Goal: Task Accomplishment & Management: Complete application form

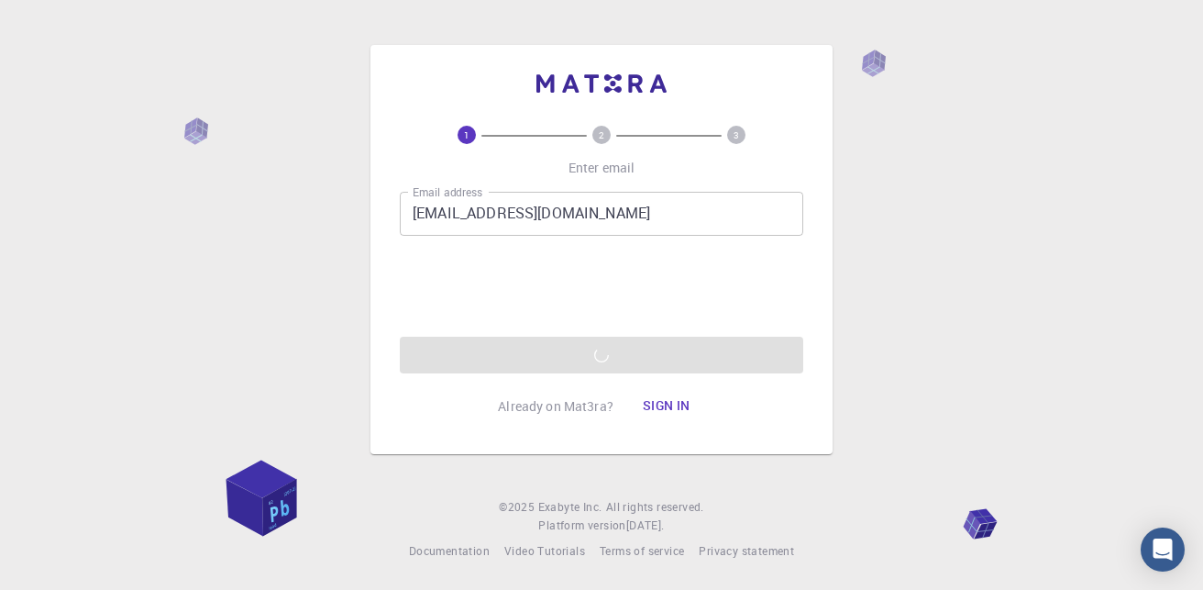
scroll to position [32, 0]
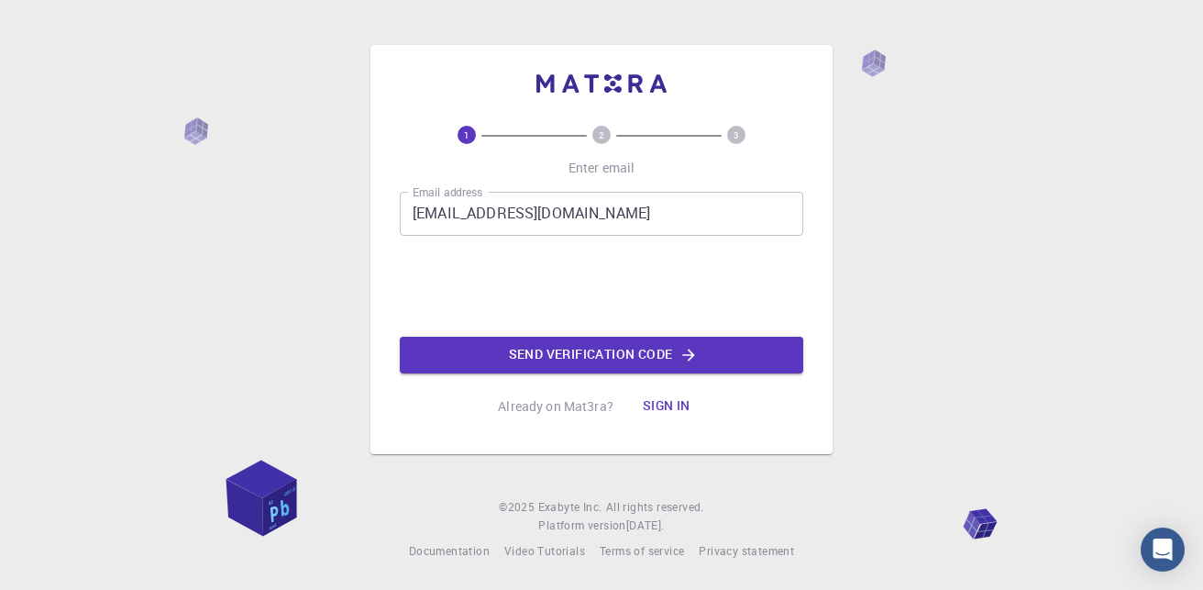
click at [659, 353] on button "Send verification code" at bounding box center [602, 355] width 404 height 37
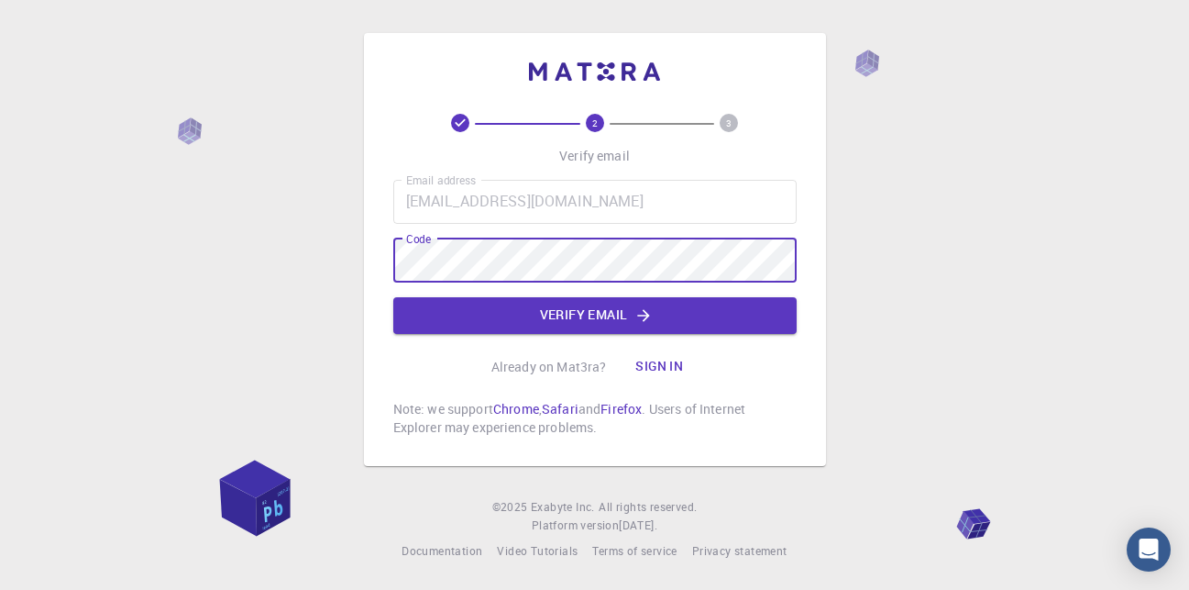
click at [390, 264] on div "2 3 Verify email Email address [EMAIL_ADDRESS][DOMAIN_NAME] Email address Code …" at bounding box center [595, 249] width 462 height 433
click at [540, 313] on button "Verify email" at bounding box center [595, 315] width 404 height 37
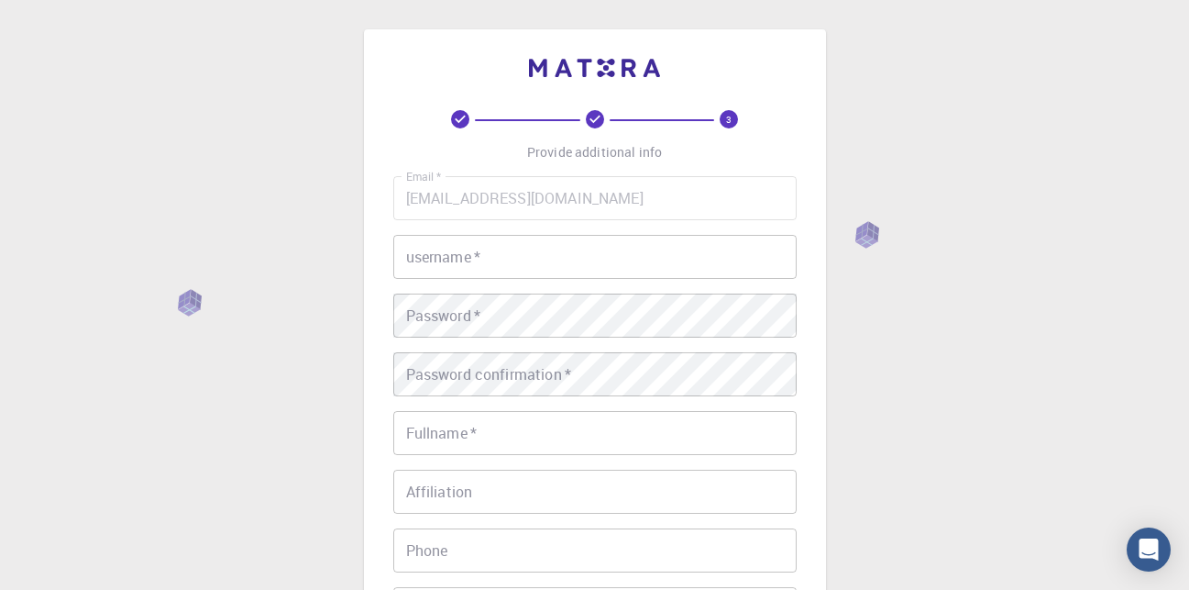
click at [530, 263] on input "username   *" at bounding box center [595, 257] width 404 height 44
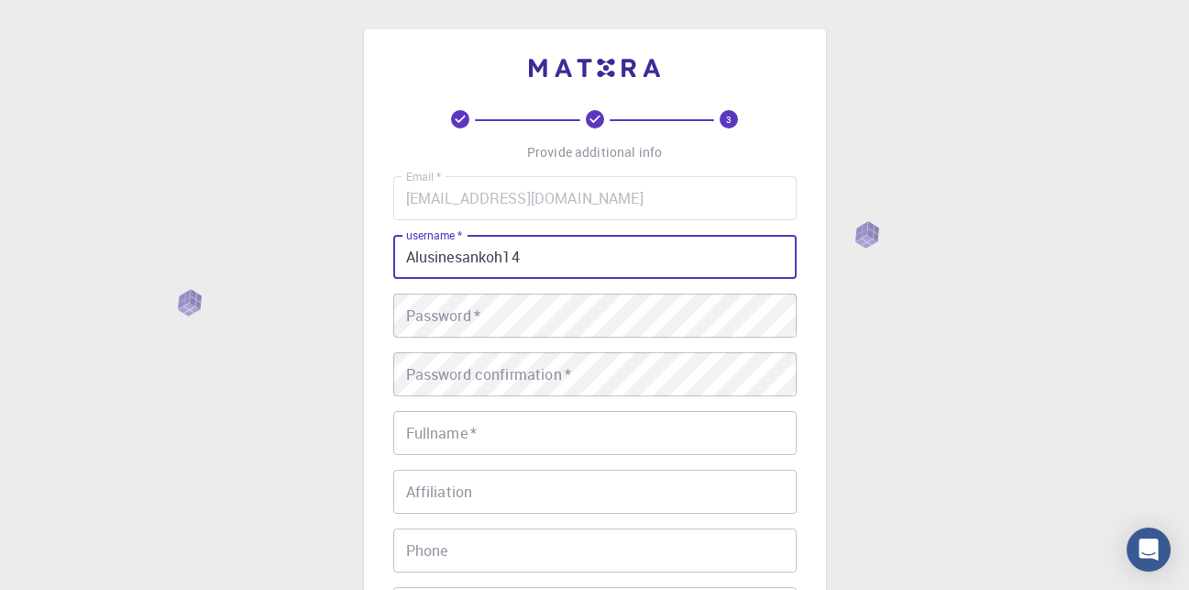
click at [411, 258] on input "Alusinesankoh14" at bounding box center [595, 257] width 404 height 44
click at [582, 262] on input "alusinesankoh14" at bounding box center [595, 257] width 404 height 44
type input "alusinesankoh14"
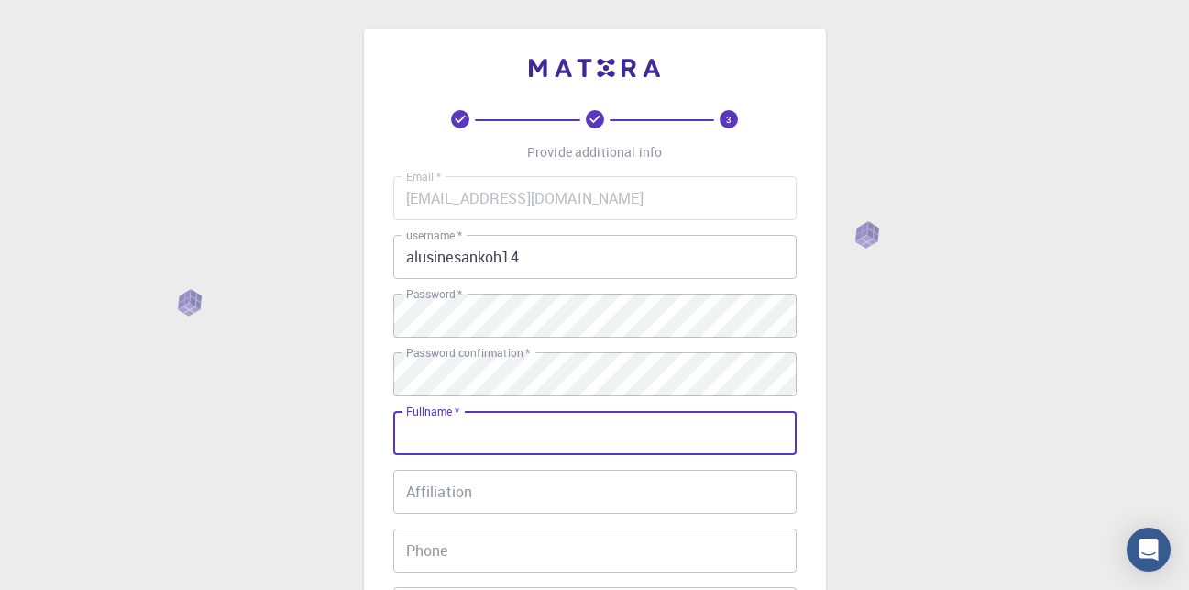
click at [502, 434] on input "Fullname   *" at bounding box center [595, 433] width 404 height 44
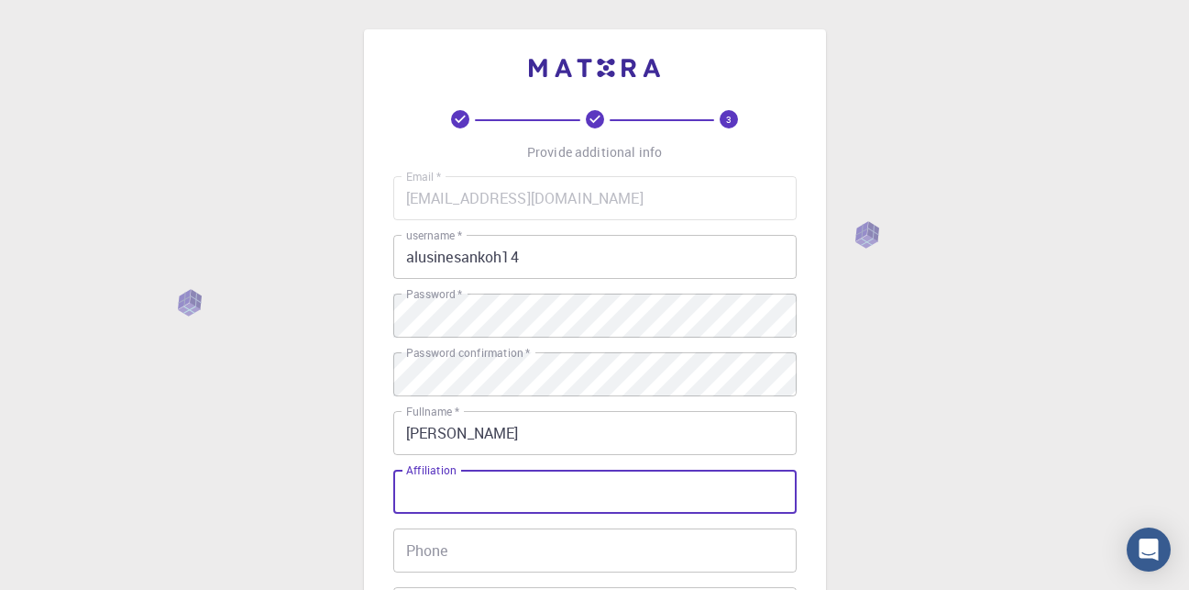
click at [503, 436] on input "[PERSON_NAME]" at bounding box center [595, 433] width 404 height 44
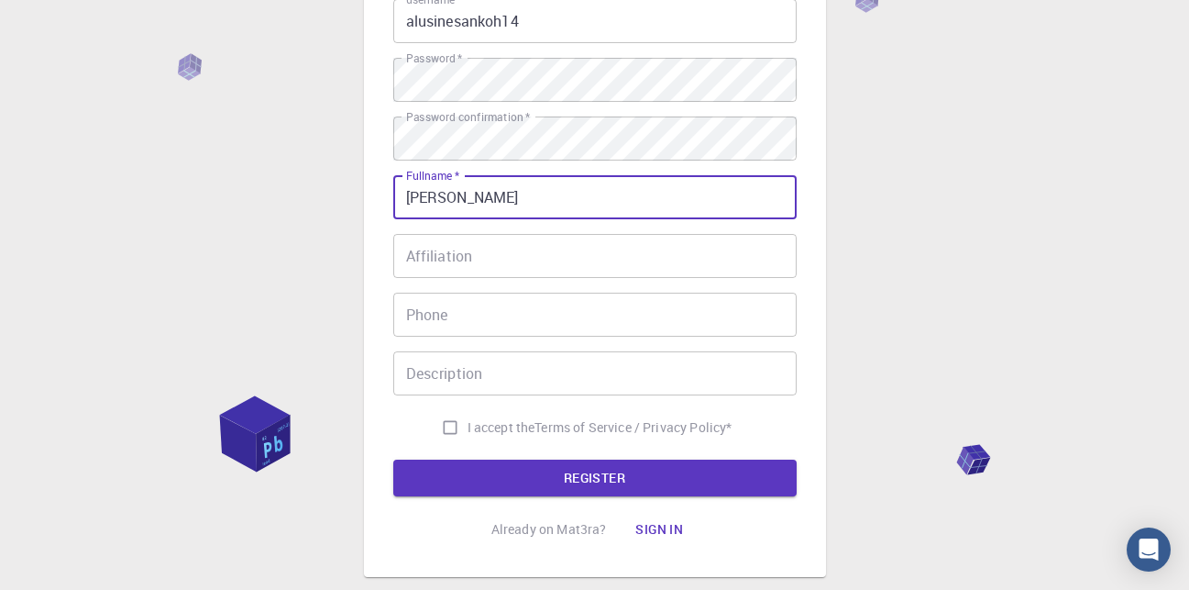
scroll to position [241, 0]
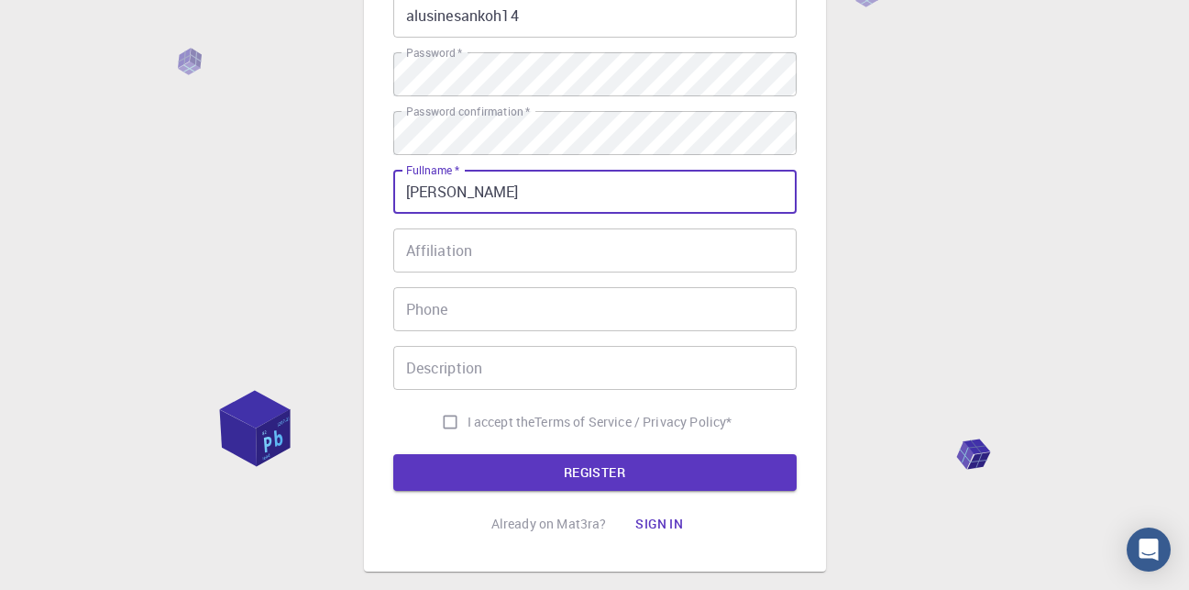
type input "[PERSON_NAME]"
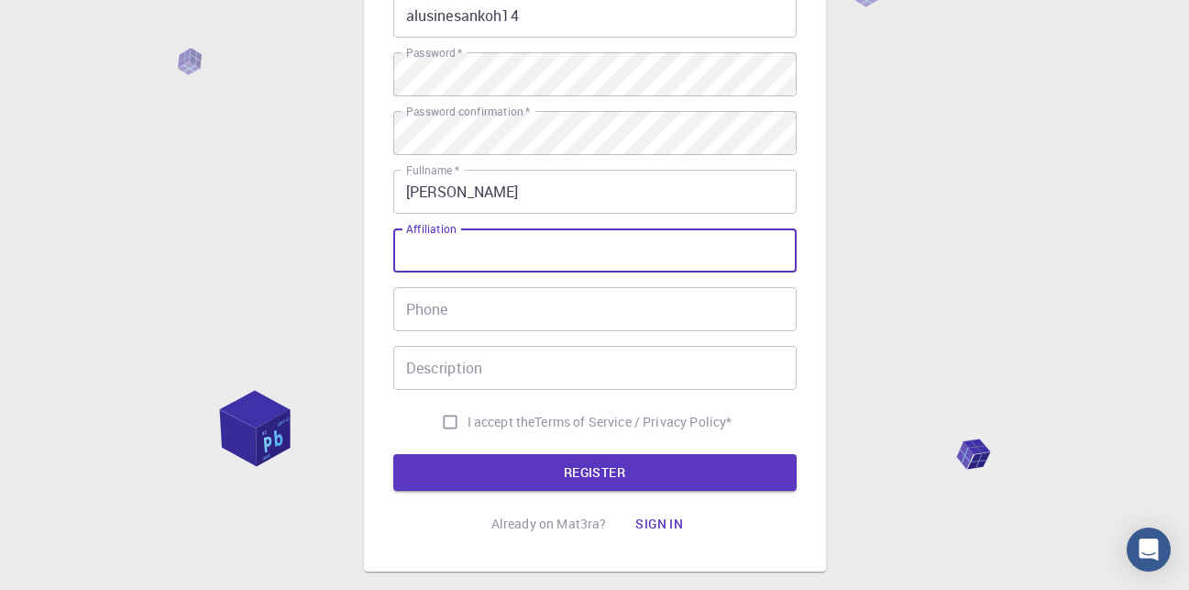
click at [626, 263] on input "Affiliation" at bounding box center [595, 250] width 404 height 44
click at [559, 325] on input "Phone" at bounding box center [595, 309] width 404 height 44
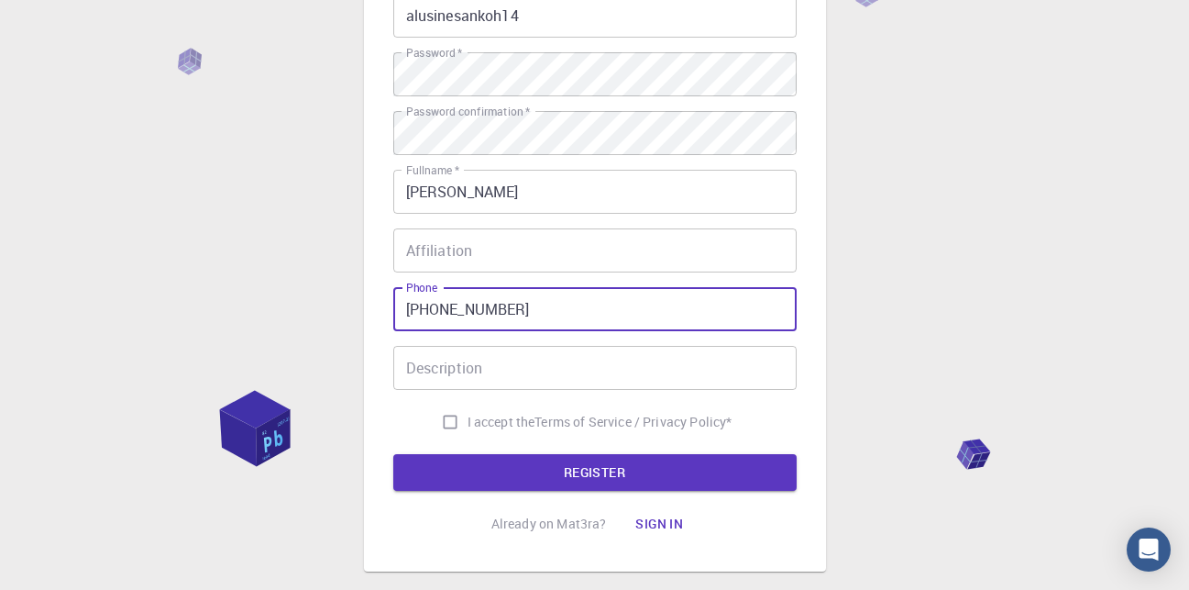
type input "+23276189820"
click at [560, 369] on input "Description" at bounding box center [595, 368] width 404 height 44
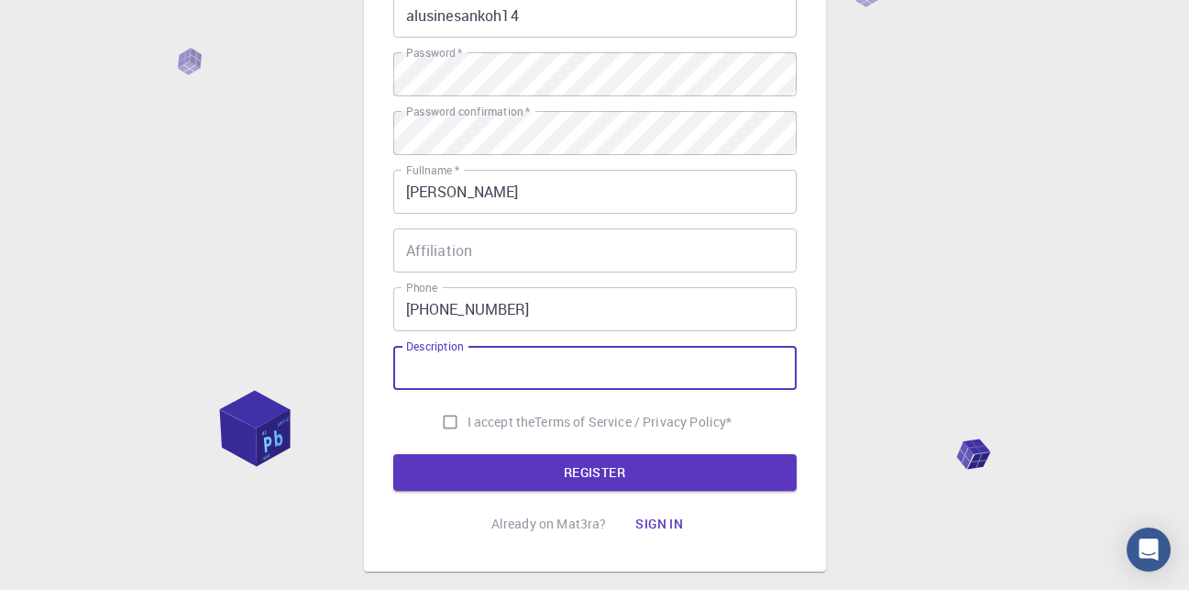
click at [443, 426] on input "I accept the Terms of Service / Privacy Policy *" at bounding box center [450, 421] width 35 height 35
checkbox input "true"
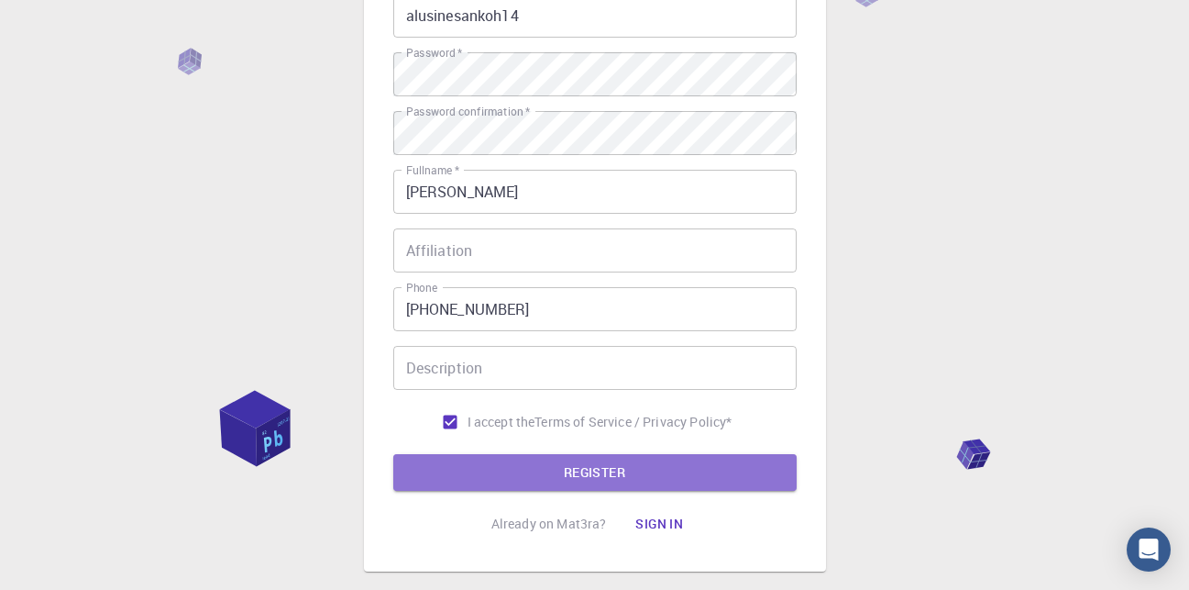
click at [560, 480] on button "REGISTER" at bounding box center [595, 472] width 404 height 37
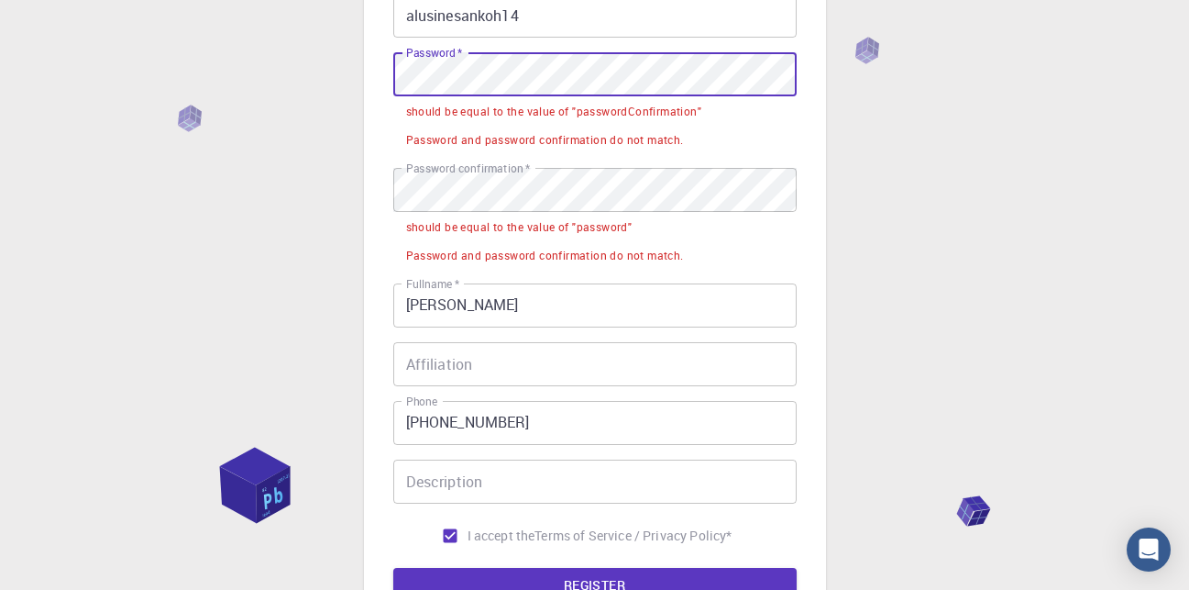
click at [305, 69] on div "3 Provide additional info Email   * alusinesankoh14@gmail.com Email   * usernam…" at bounding box center [594, 282] width 1189 height 1046
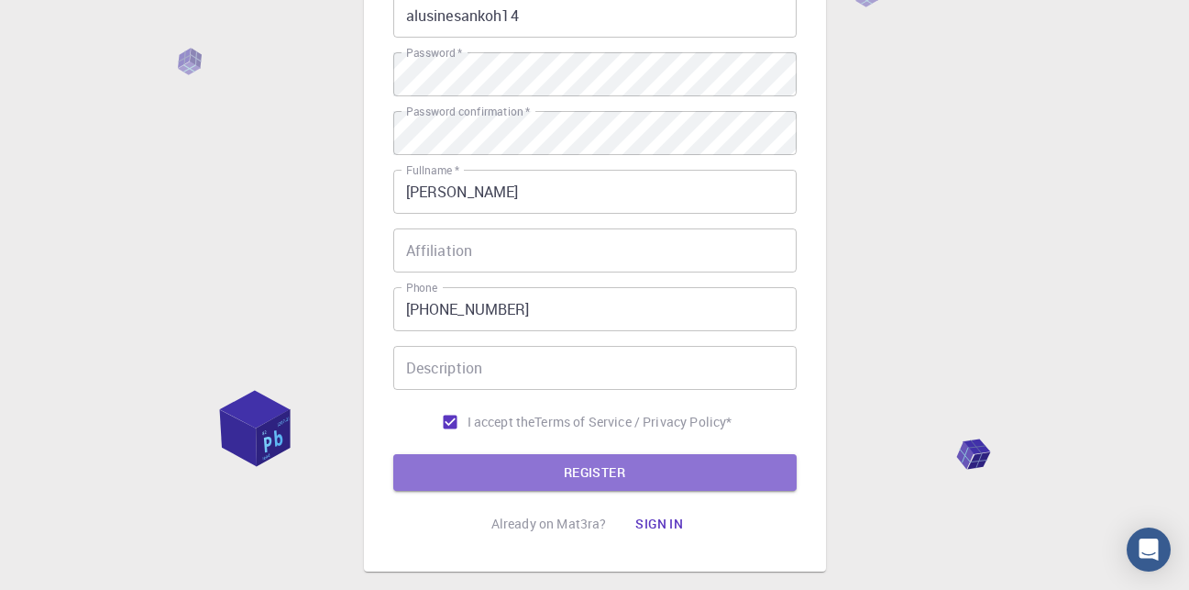
click at [590, 478] on button "REGISTER" at bounding box center [595, 472] width 404 height 37
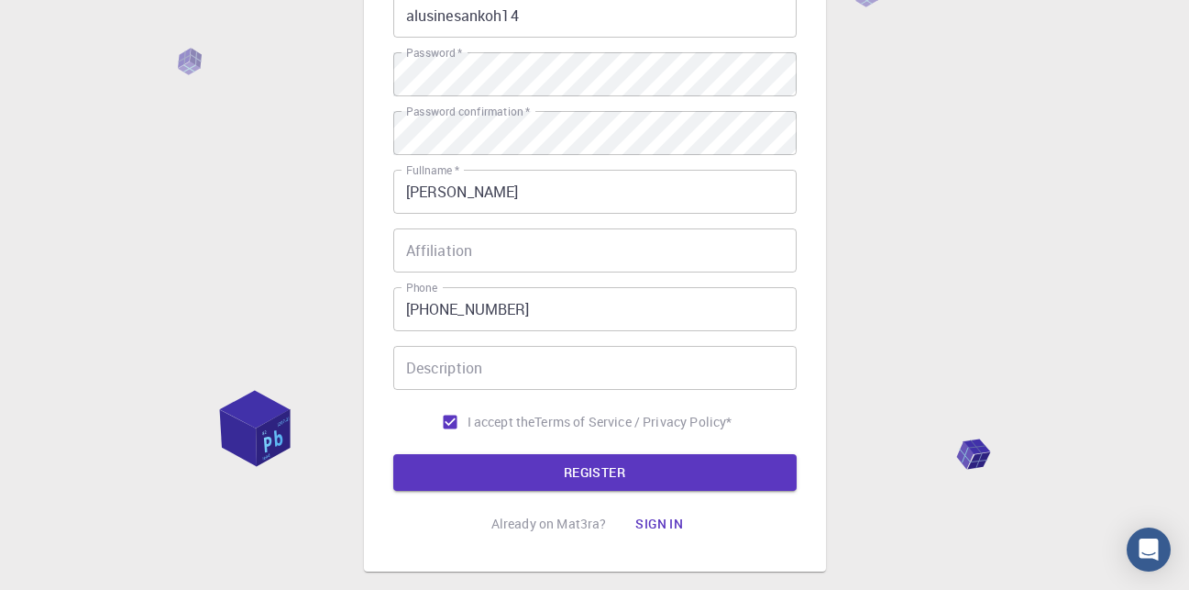
click at [579, 474] on button "REGISTER" at bounding box center [595, 472] width 404 height 37
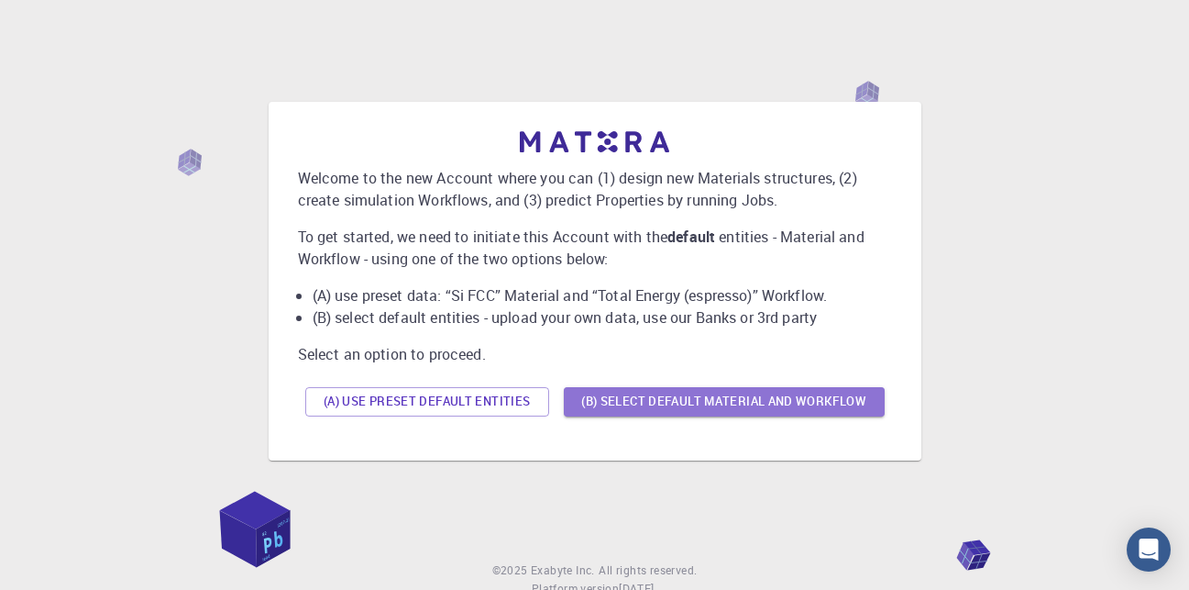
click at [639, 401] on button "(B) Select default material and workflow" at bounding box center [724, 401] width 321 height 29
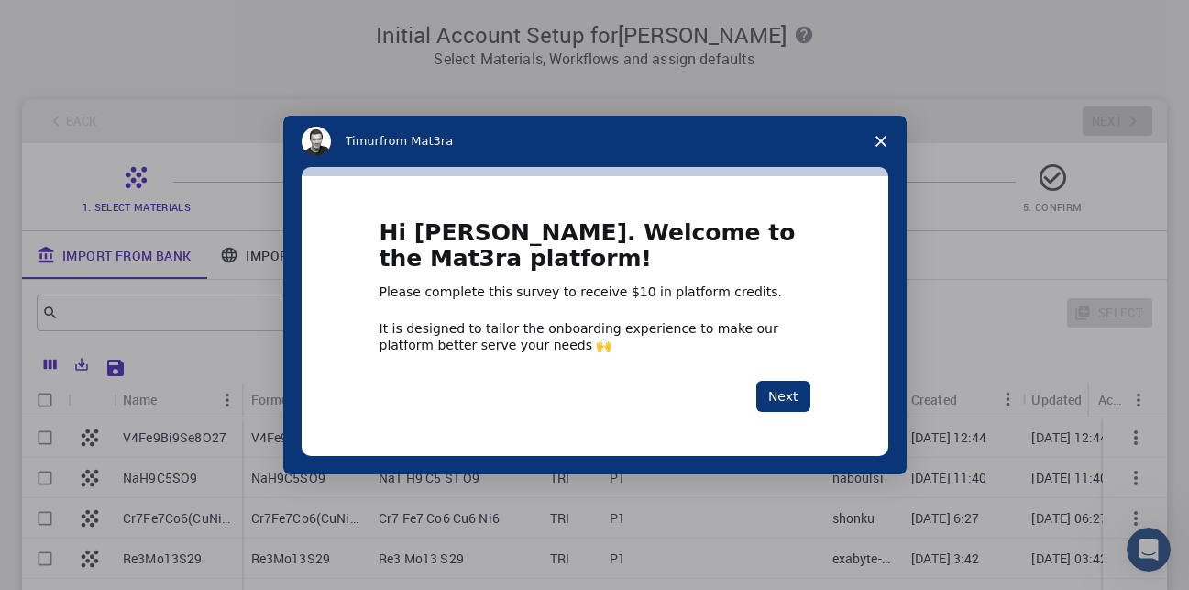
click at [795, 412] on button "Next" at bounding box center [784, 396] width 54 height 31
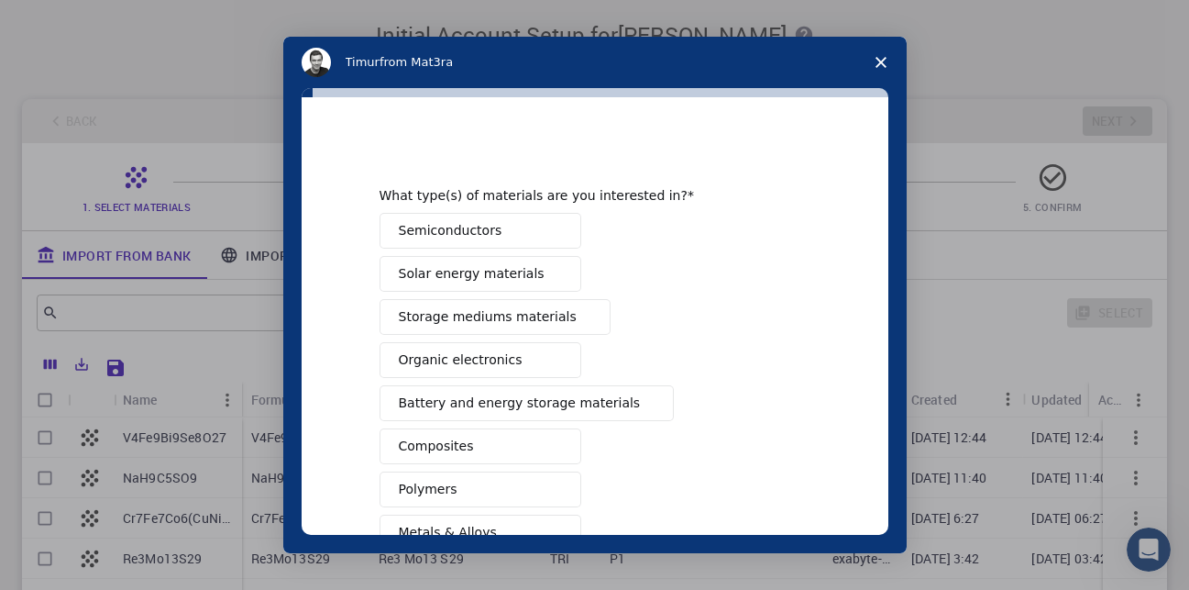
click at [876, 60] on icon "Close survey" at bounding box center [881, 62] width 11 height 11
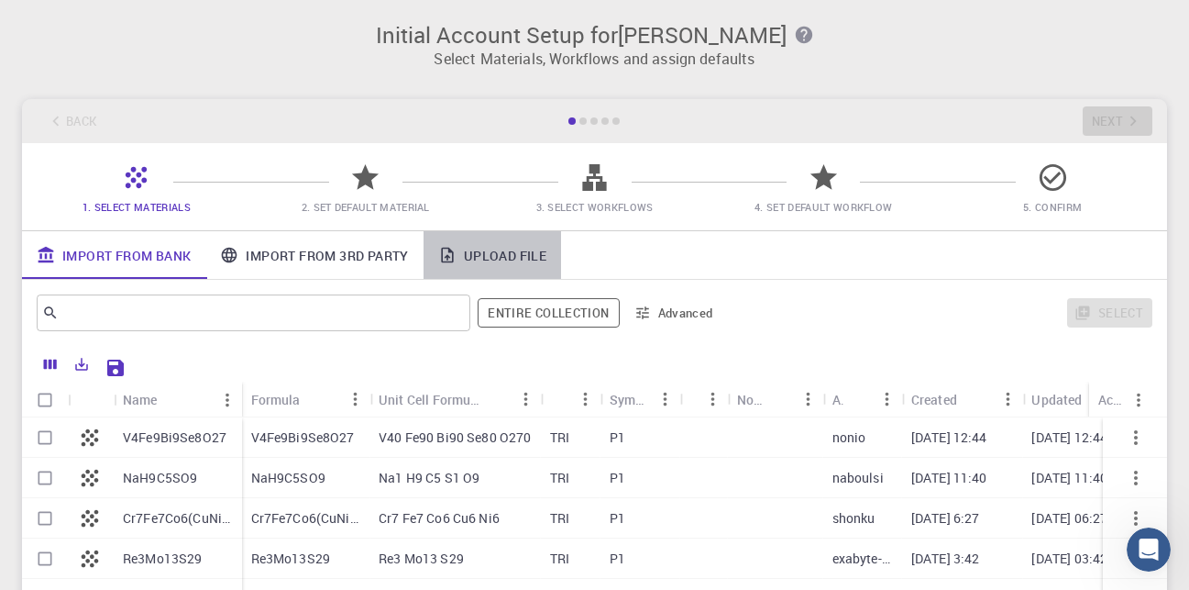
click at [486, 256] on link "Upload File" at bounding box center [493, 255] width 138 height 48
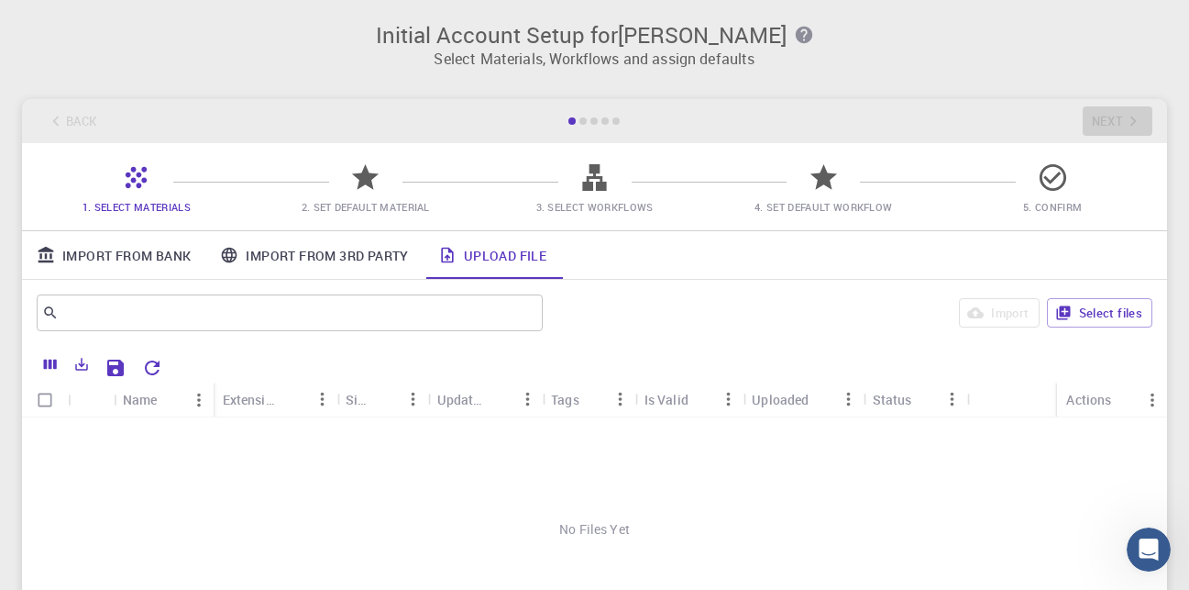
click at [1100, 319] on button "Select files" at bounding box center [1099, 312] width 105 height 29
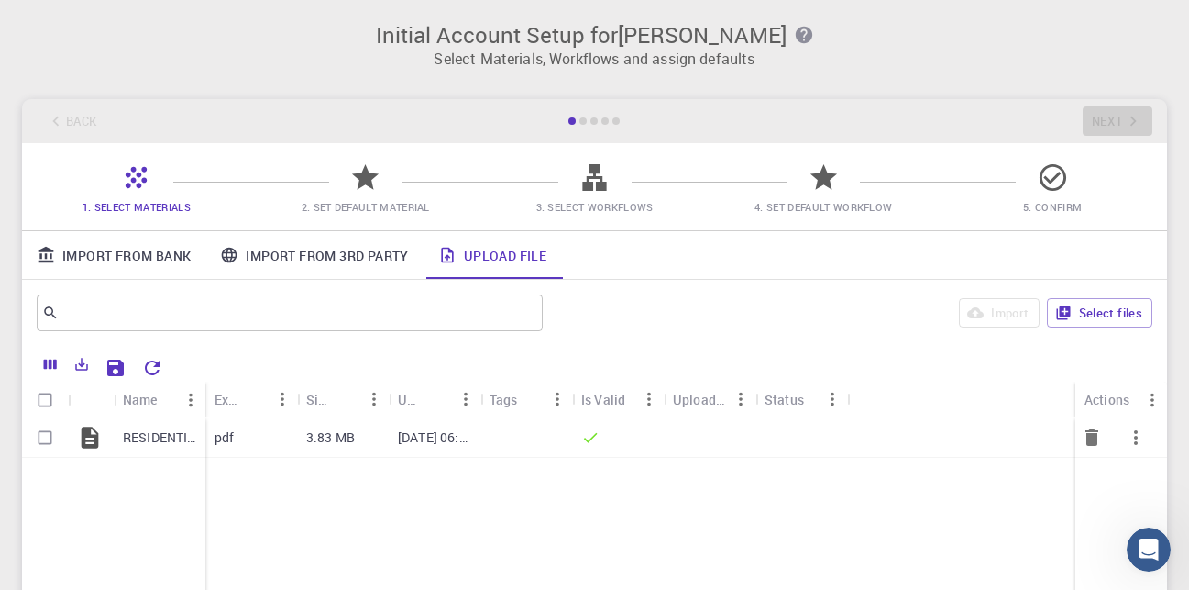
click at [359, 443] on div "3.83 MB" at bounding box center [343, 437] width 92 height 40
click at [148, 440] on p "RESIDENTIAL BUILDING STRUCTURAL ANALYSIS DETAILS.pdf" at bounding box center [159, 437] width 73 height 18
type textarea "RESIDENTIAL"
click at [148, 440] on p "RESIDENTIAL BUILDING STRUCTURAL ANALYSIS DETAILS.pdf" at bounding box center [159, 437] width 73 height 18
click at [48, 443] on input "Select row" at bounding box center [45, 437] width 35 height 35
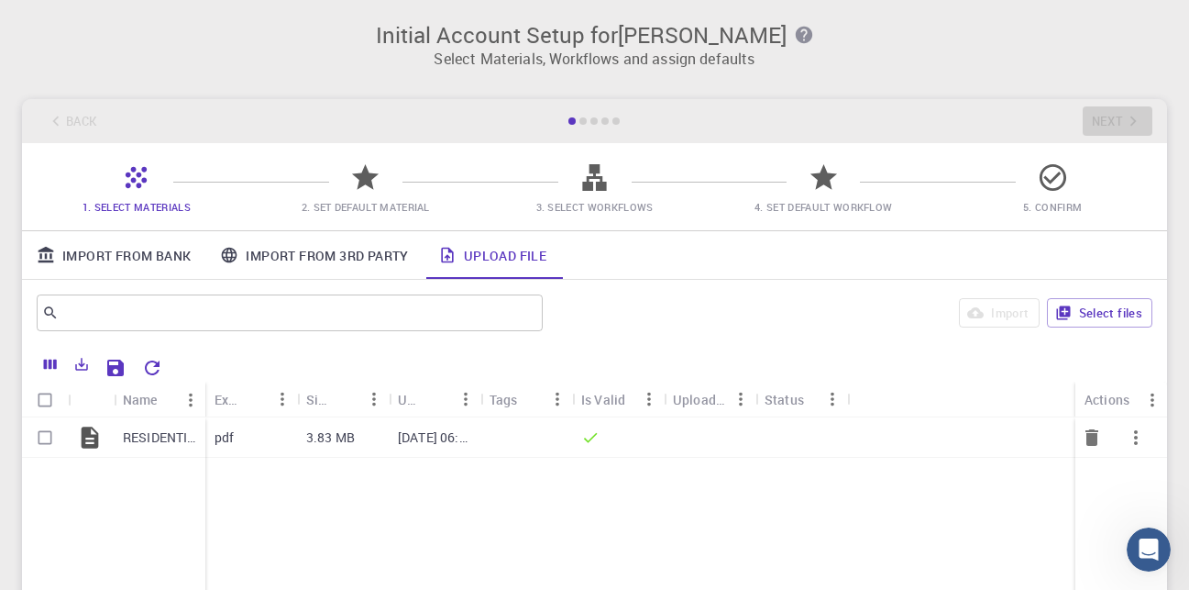
click at [46, 441] on input "Select row" at bounding box center [45, 437] width 35 height 35
click at [1125, 437] on icon "button" at bounding box center [1136, 437] width 22 height 22
checkbox input "false"
